Goal: Information Seeking & Learning: Compare options

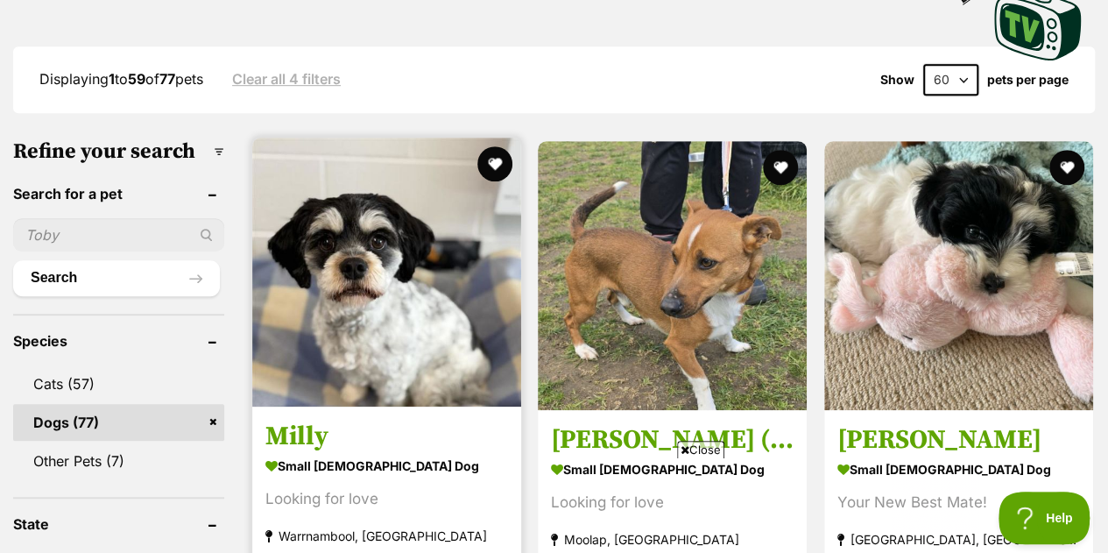
click at [440, 260] on img at bounding box center [386, 272] width 269 height 269
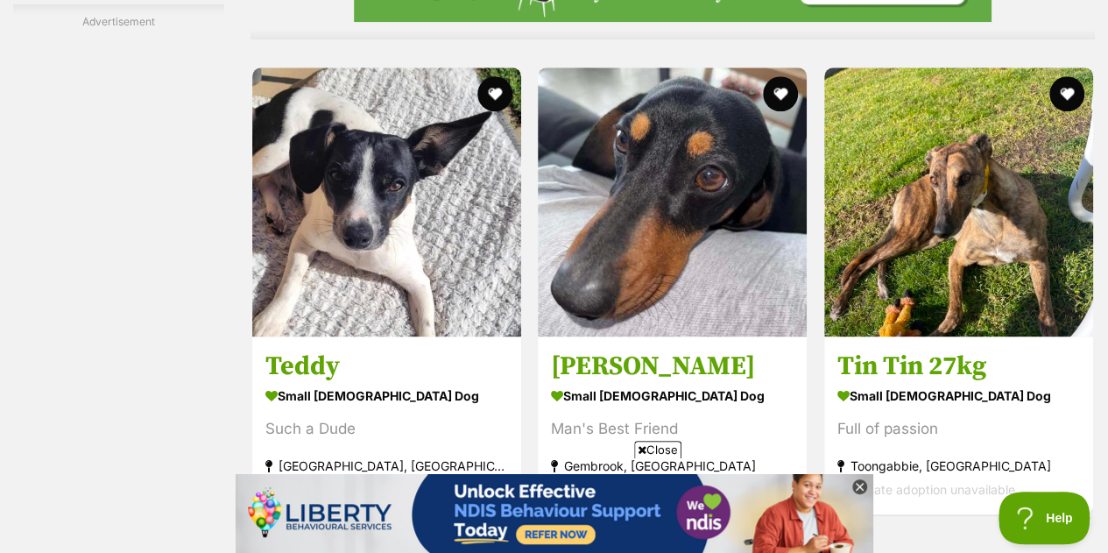
scroll to position [11281, 0]
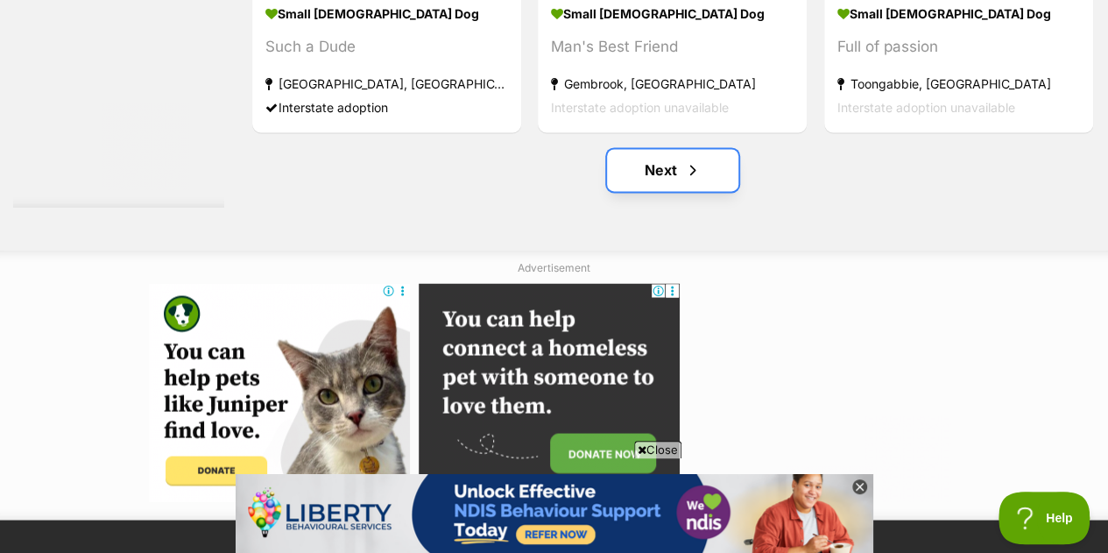
click at [676, 149] on link "Next" at bounding box center [672, 170] width 131 height 42
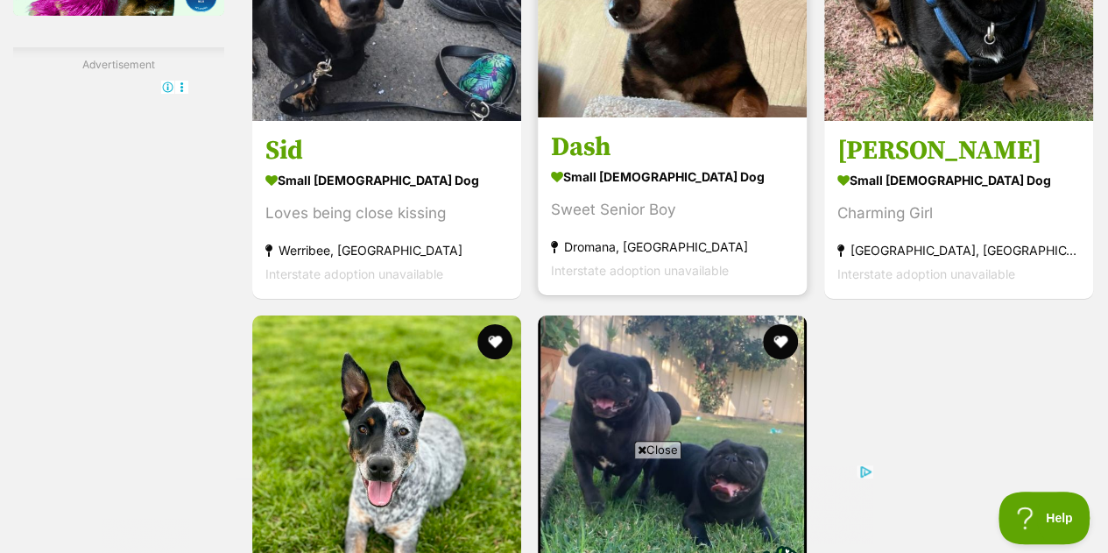
scroll to position [3150, 0]
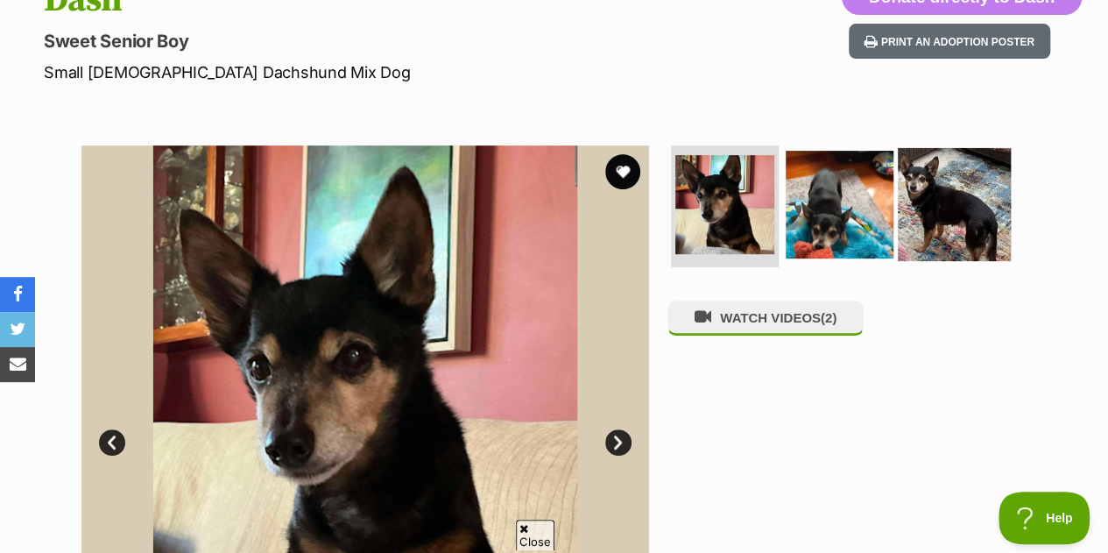
click at [950, 157] on img at bounding box center [954, 203] width 113 height 113
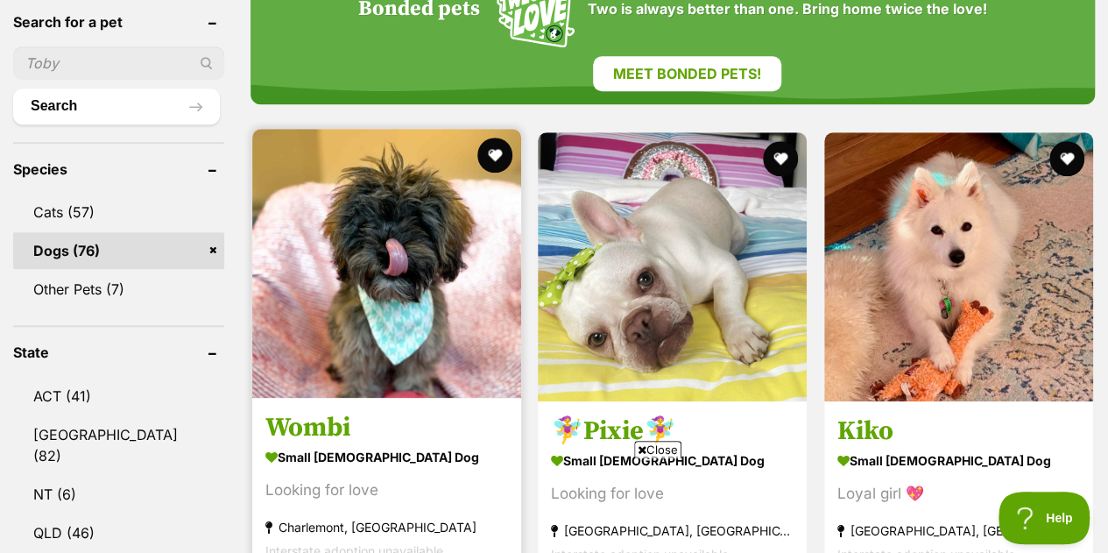
click at [411, 200] on img at bounding box center [386, 263] width 269 height 269
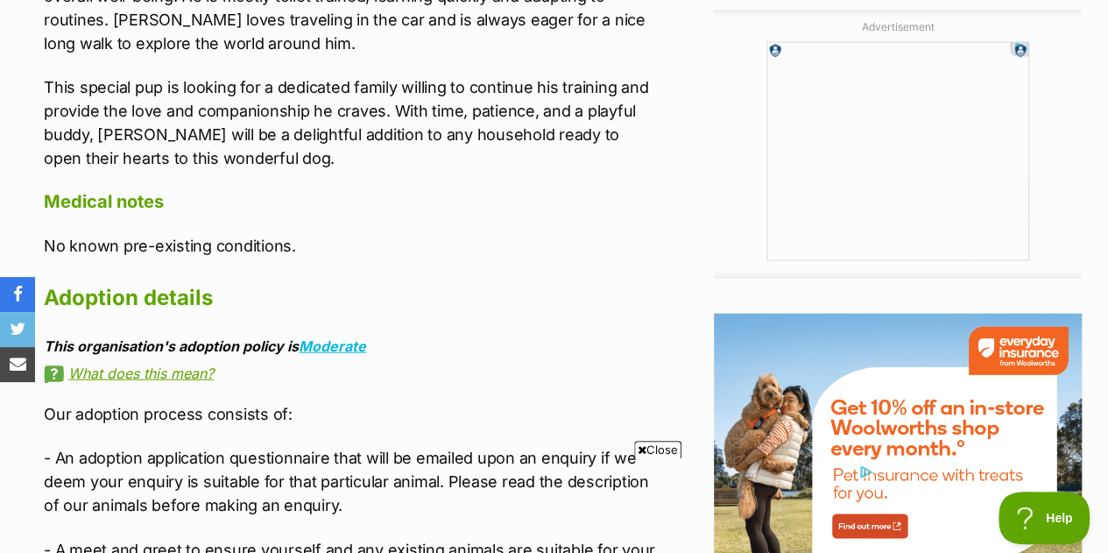
scroll to position [1937, 0]
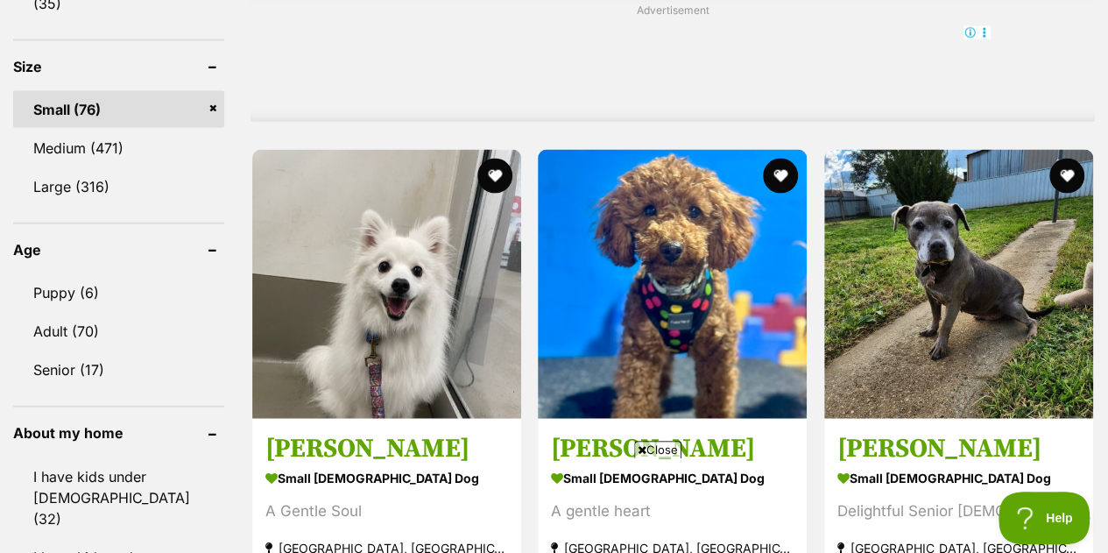
scroll to position [1758, 0]
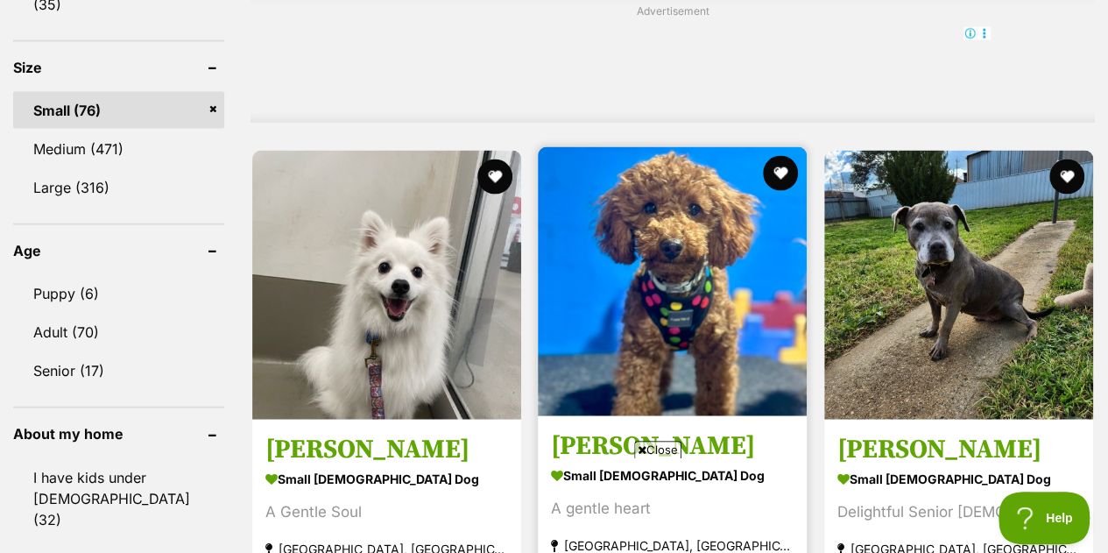
click at [692, 229] on img at bounding box center [672, 281] width 269 height 269
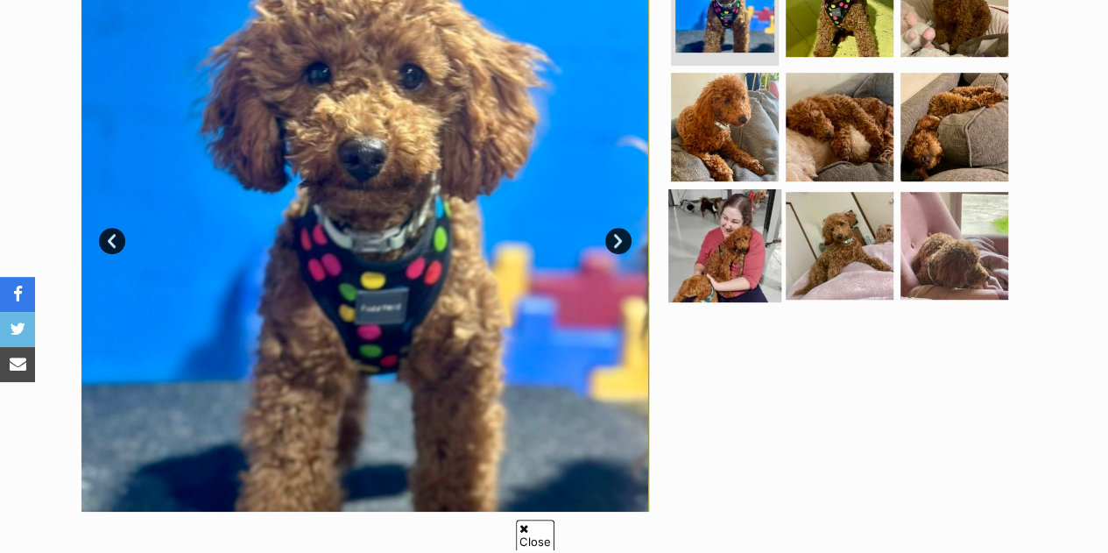
click at [726, 218] on img at bounding box center [725, 245] width 113 height 113
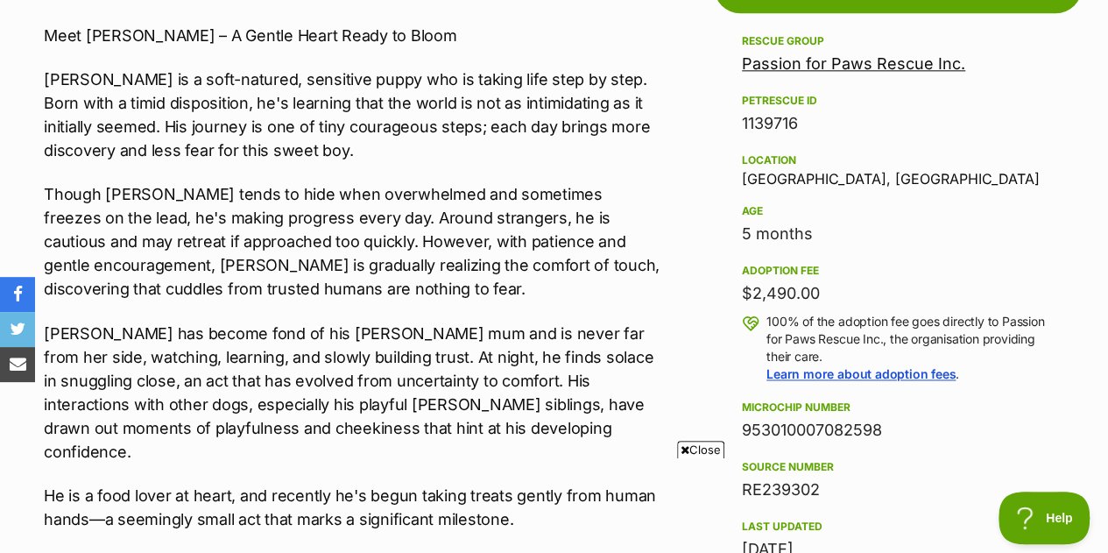
scroll to position [1060, 0]
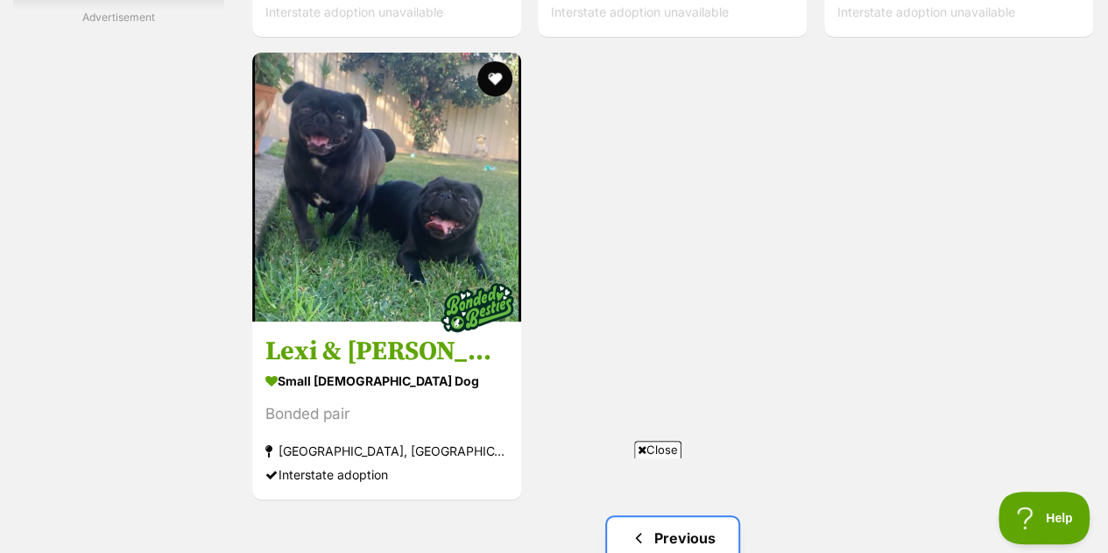
click at [704, 517] on link "Previous" at bounding box center [672, 538] width 131 height 42
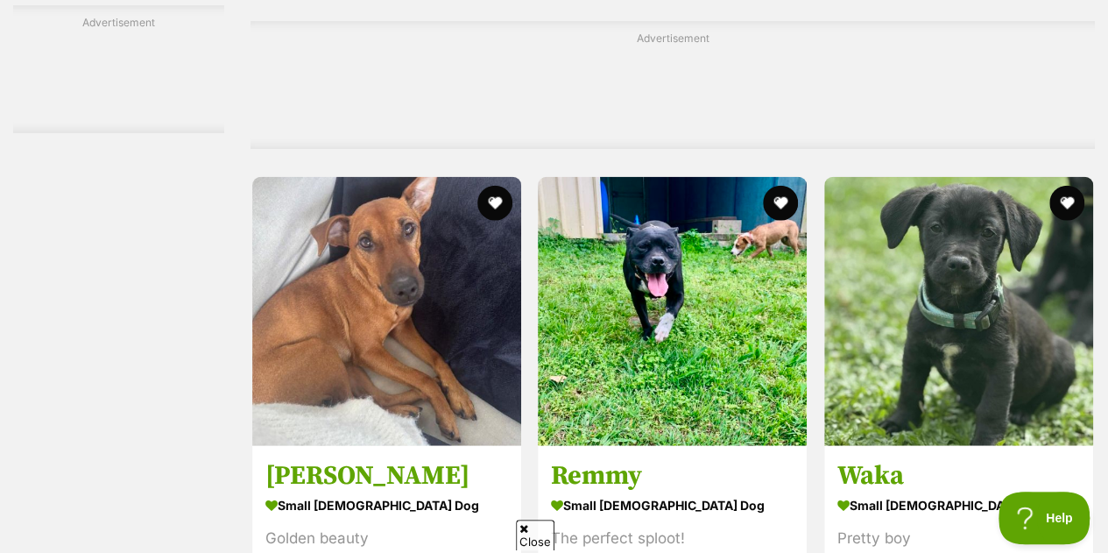
scroll to position [8604, 0]
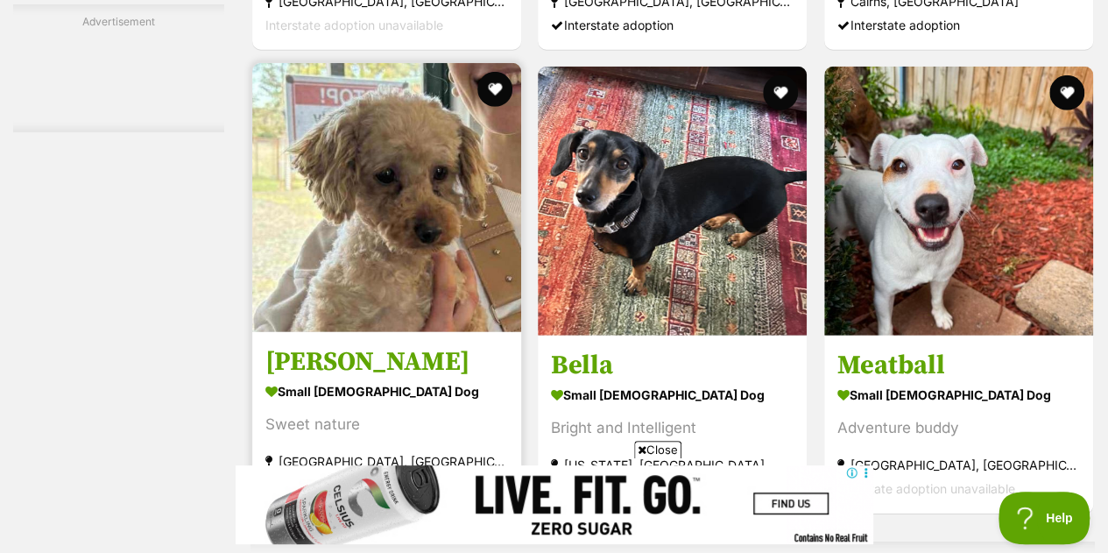
click at [436, 204] on img at bounding box center [386, 197] width 269 height 269
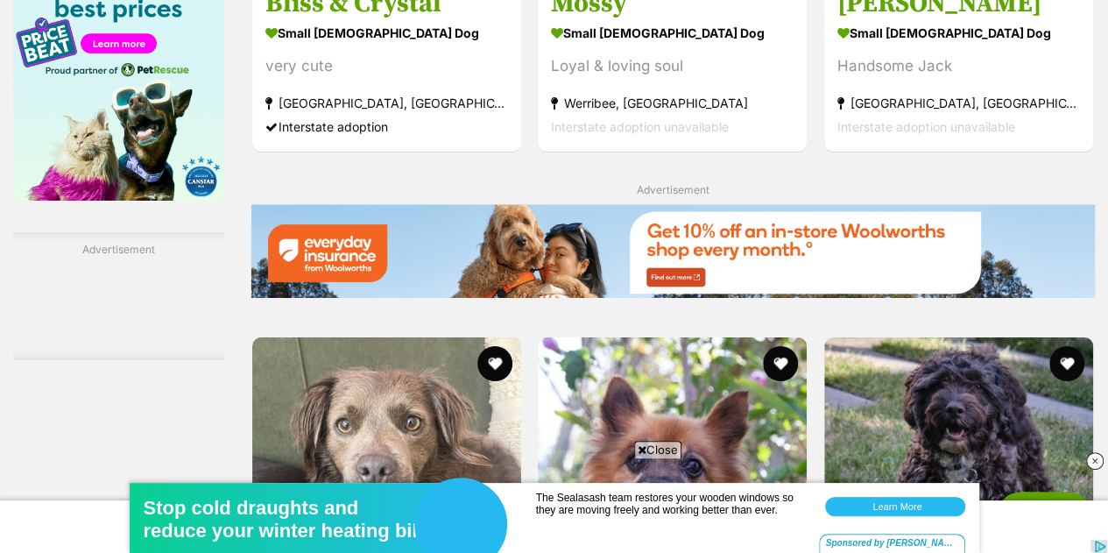
scroll to position [2828, 0]
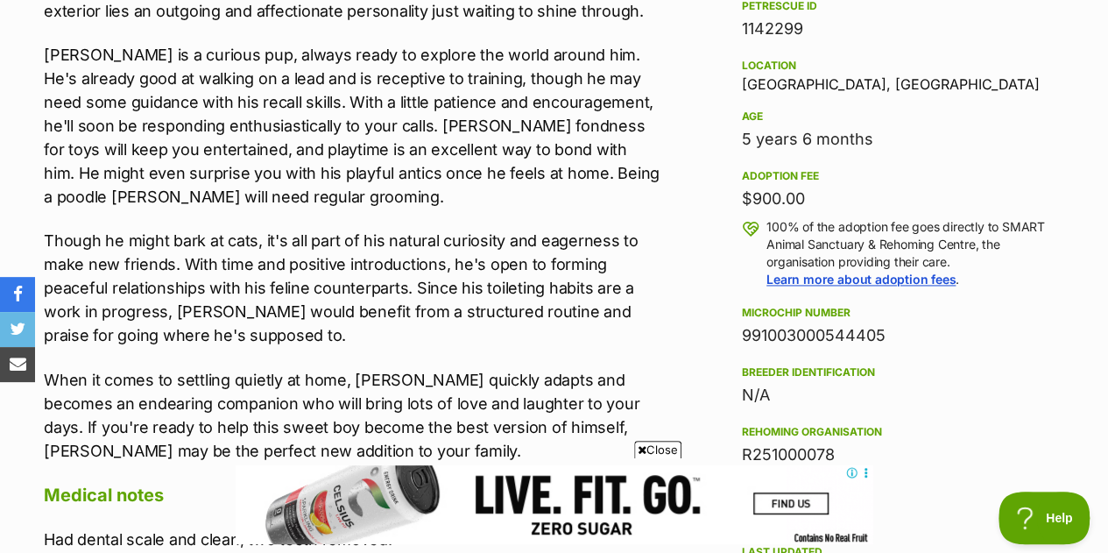
scroll to position [1199, 0]
